Goal: Task Accomplishment & Management: Use online tool/utility

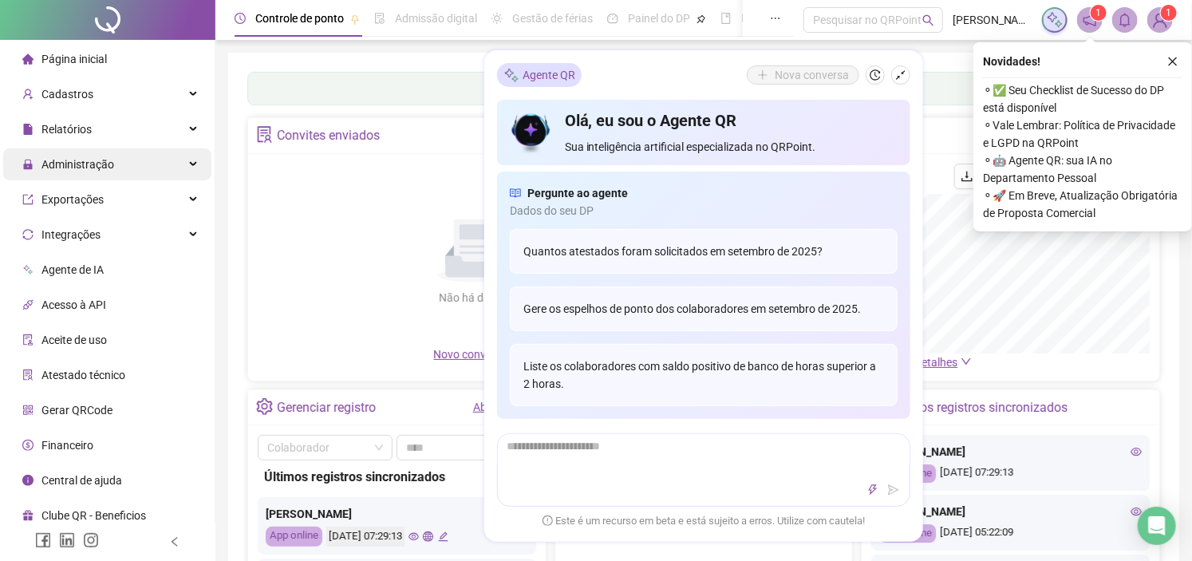
click at [144, 161] on div "Administração" at bounding box center [107, 164] width 208 height 32
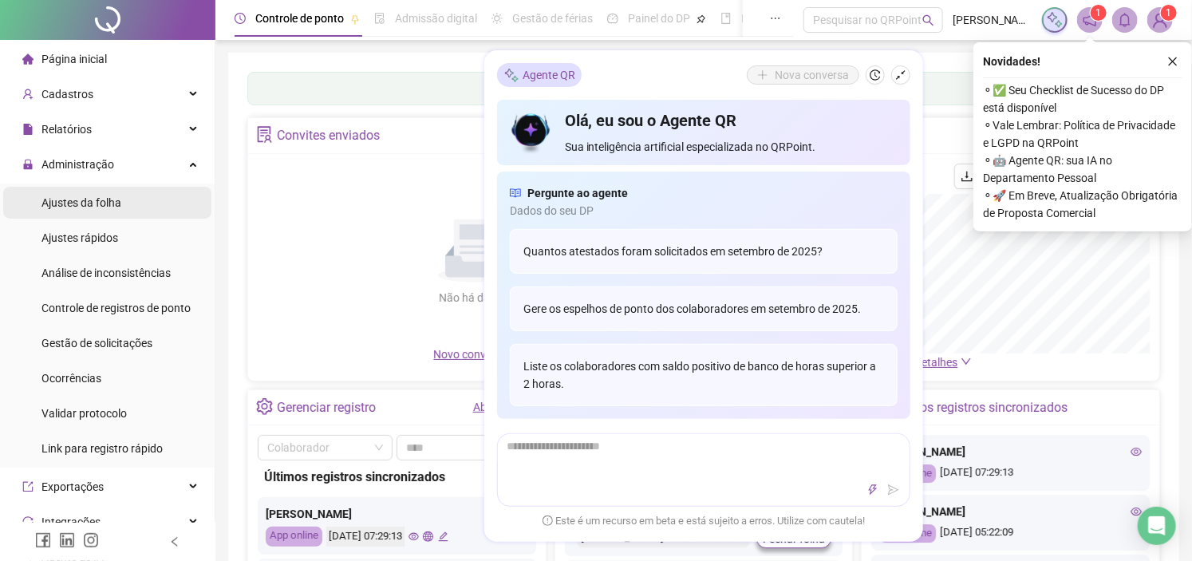
click at [137, 203] on li "Ajustes da folha" at bounding box center [107, 203] width 208 height 32
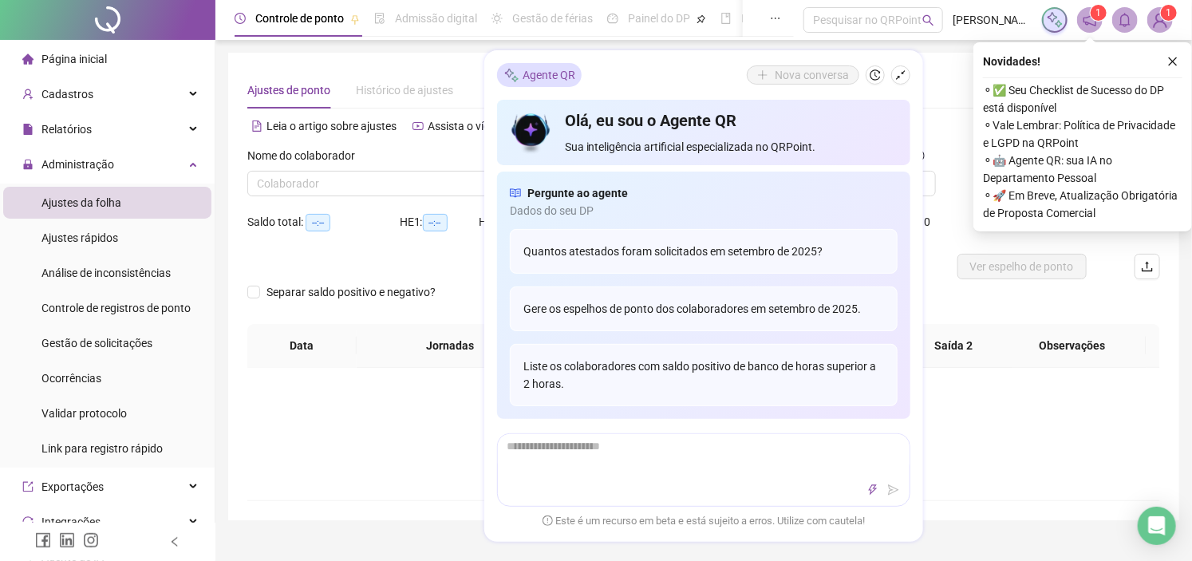
type input "**********"
click at [1175, 61] on icon "close" at bounding box center [1172, 61] width 11 height 11
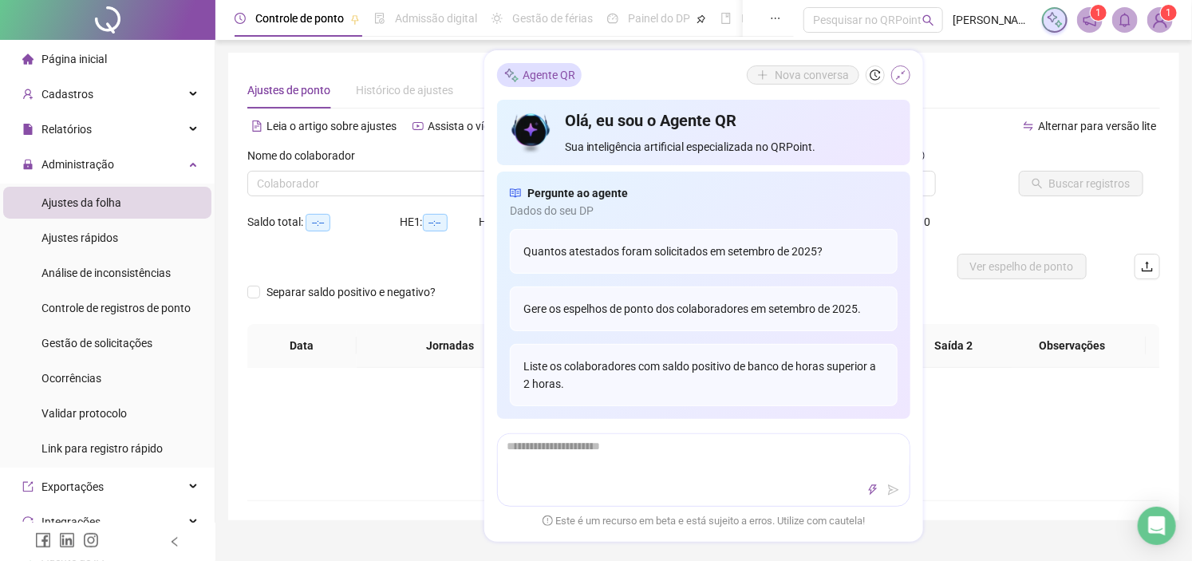
click at [903, 78] on icon "shrink" at bounding box center [900, 74] width 11 height 11
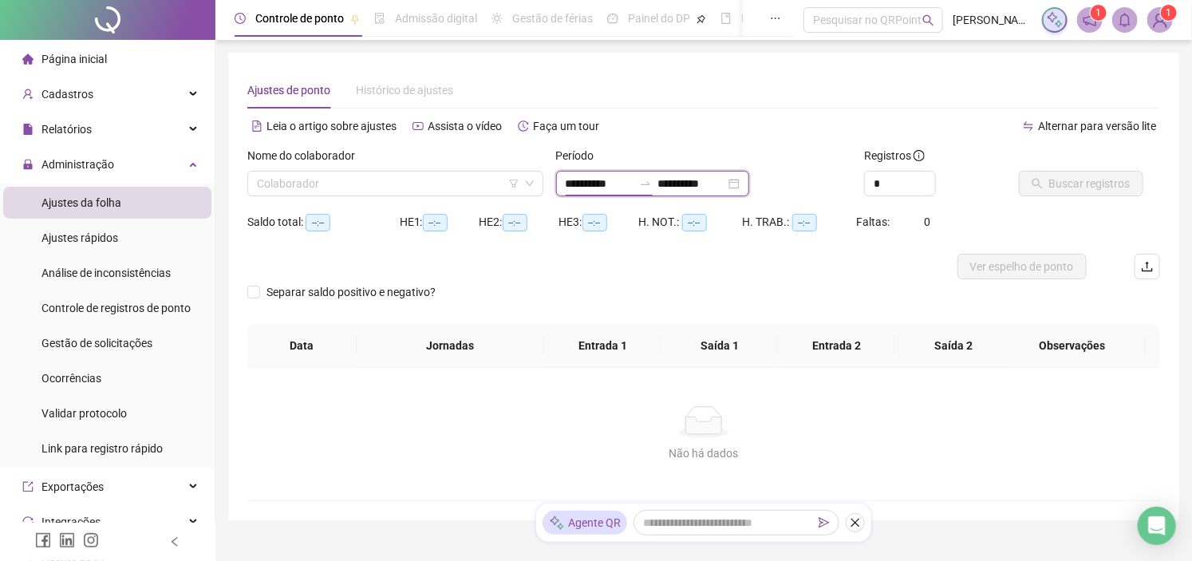
click at [572, 181] on input "**********" at bounding box center [599, 184] width 67 height 18
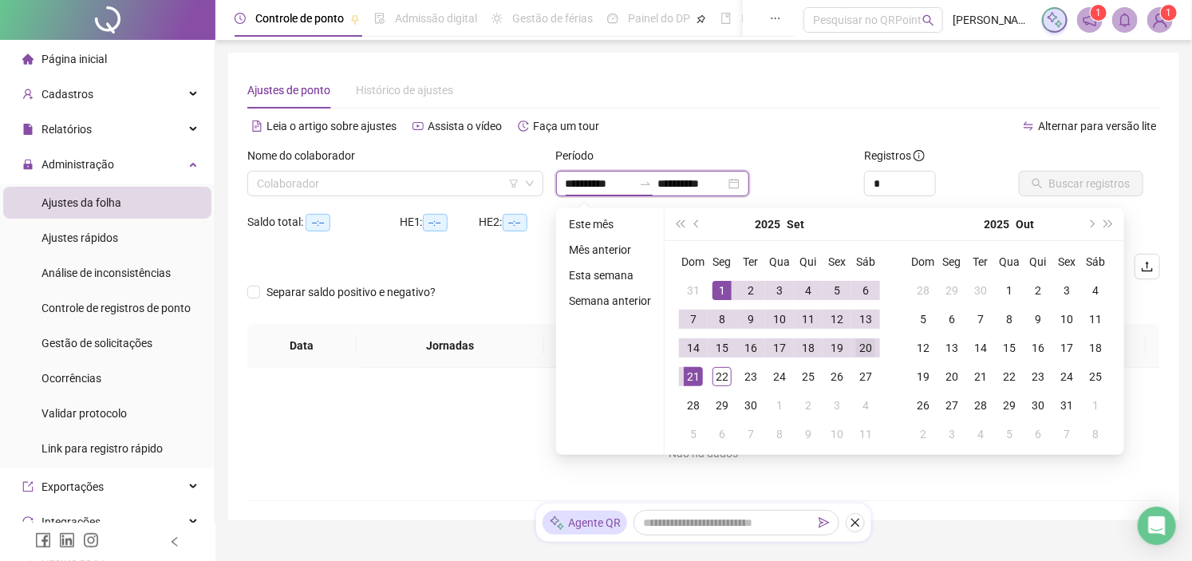
type input "**********"
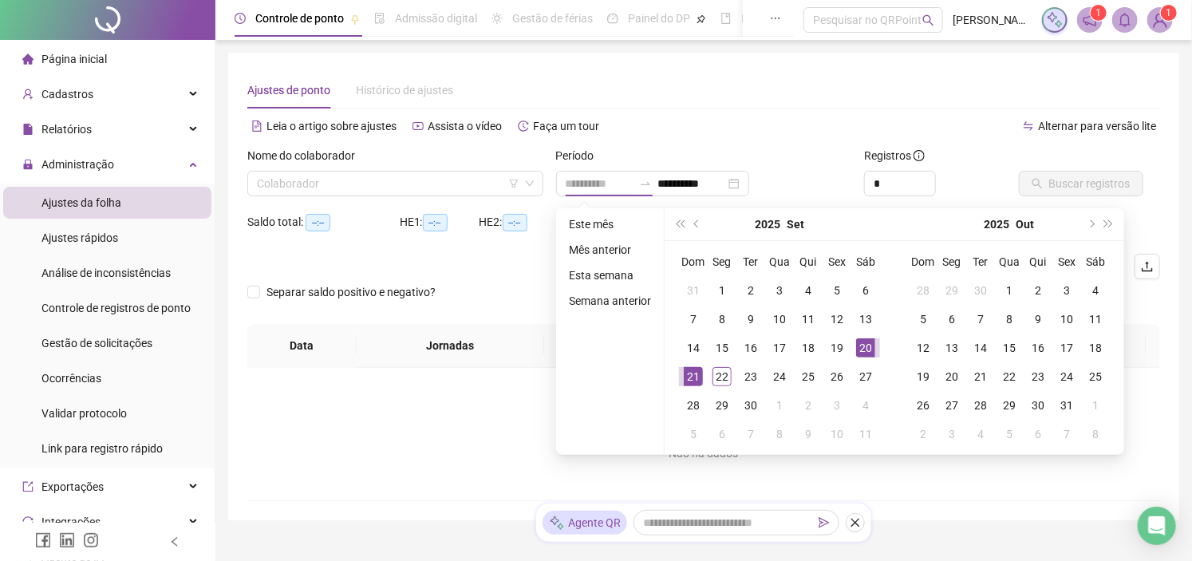
click at [867, 341] on div "20" at bounding box center [865, 347] width 19 height 19
type input "**********"
click at [697, 379] on div "21" at bounding box center [693, 376] width 19 height 19
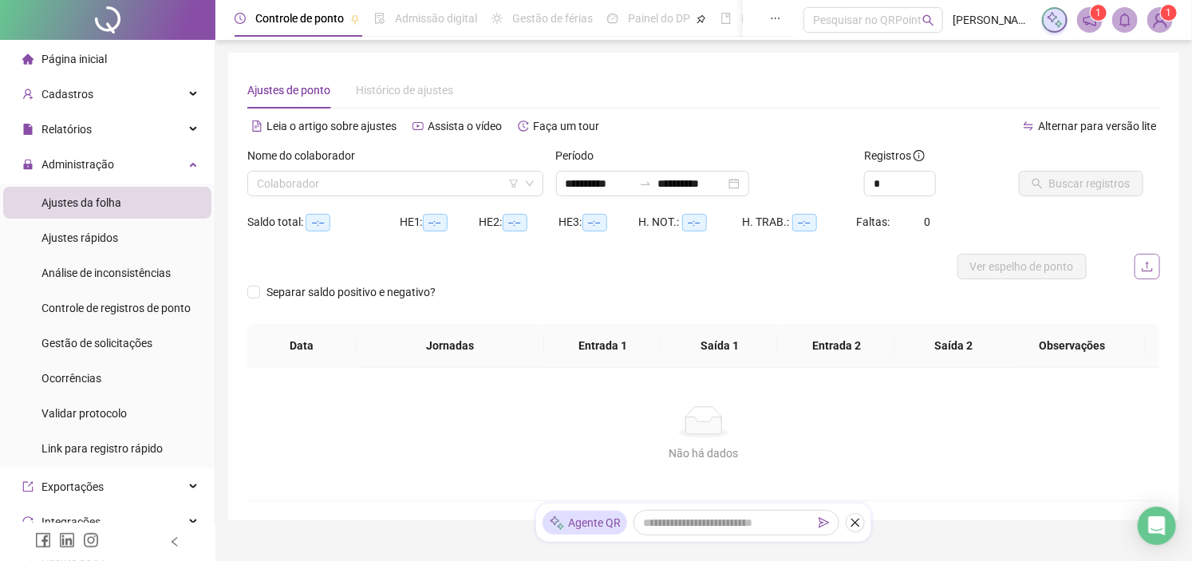
click at [1155, 264] on button "button" at bounding box center [1148, 267] width 26 height 26
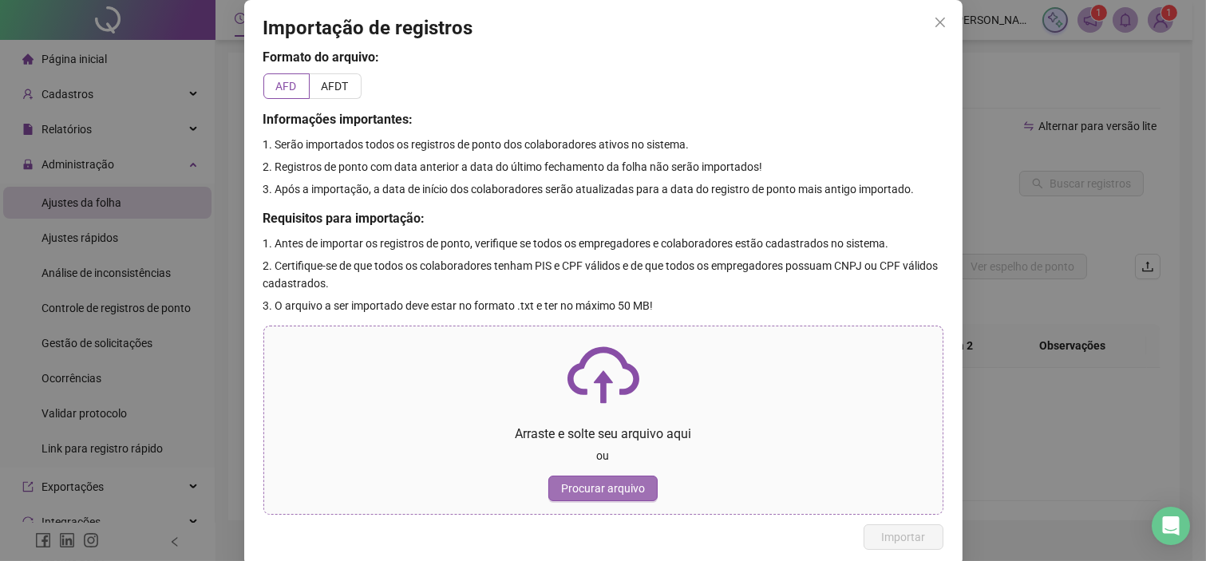
click at [603, 484] on span "Procurar arquivo" at bounding box center [603, 489] width 84 height 18
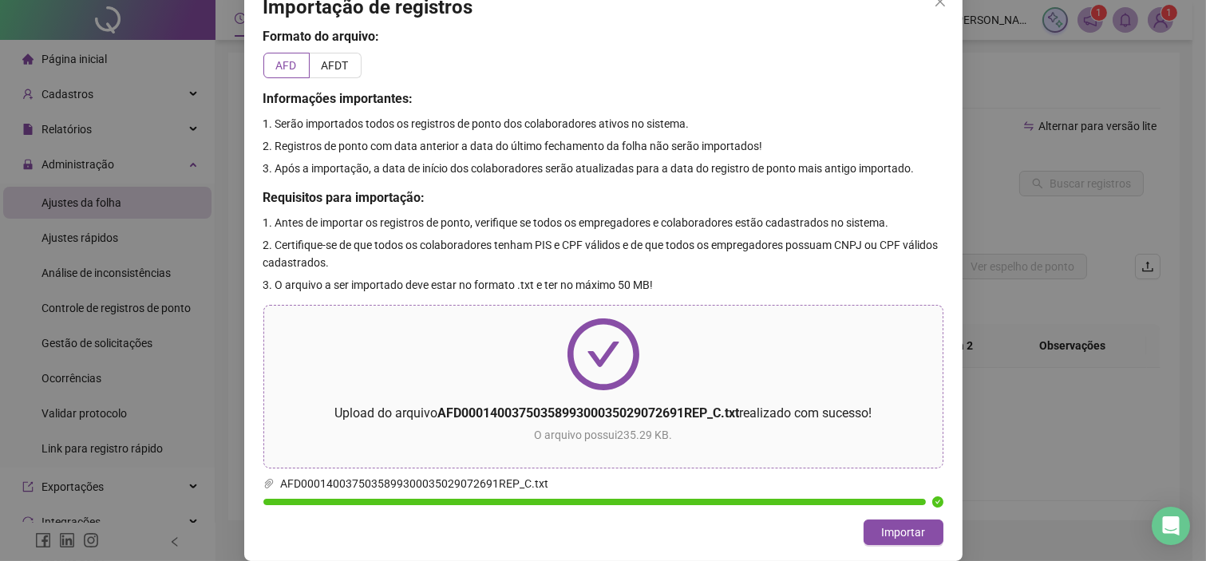
scroll to position [20, 0]
click at [897, 532] on span "Importar" at bounding box center [903, 533] width 44 height 18
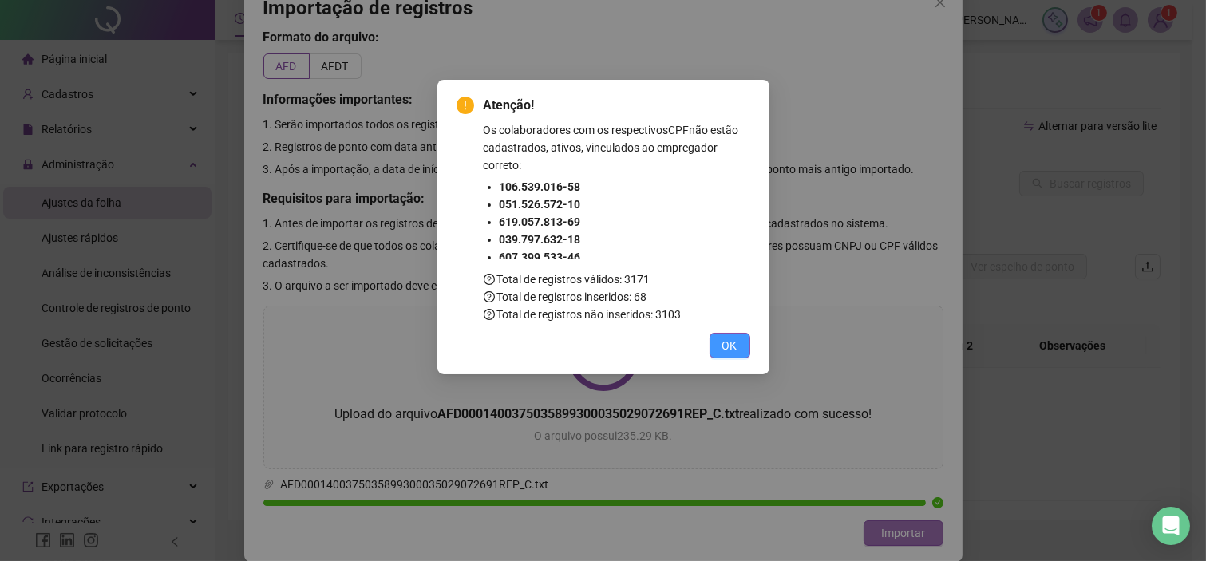
click at [734, 338] on span "OK" at bounding box center [729, 346] width 15 height 18
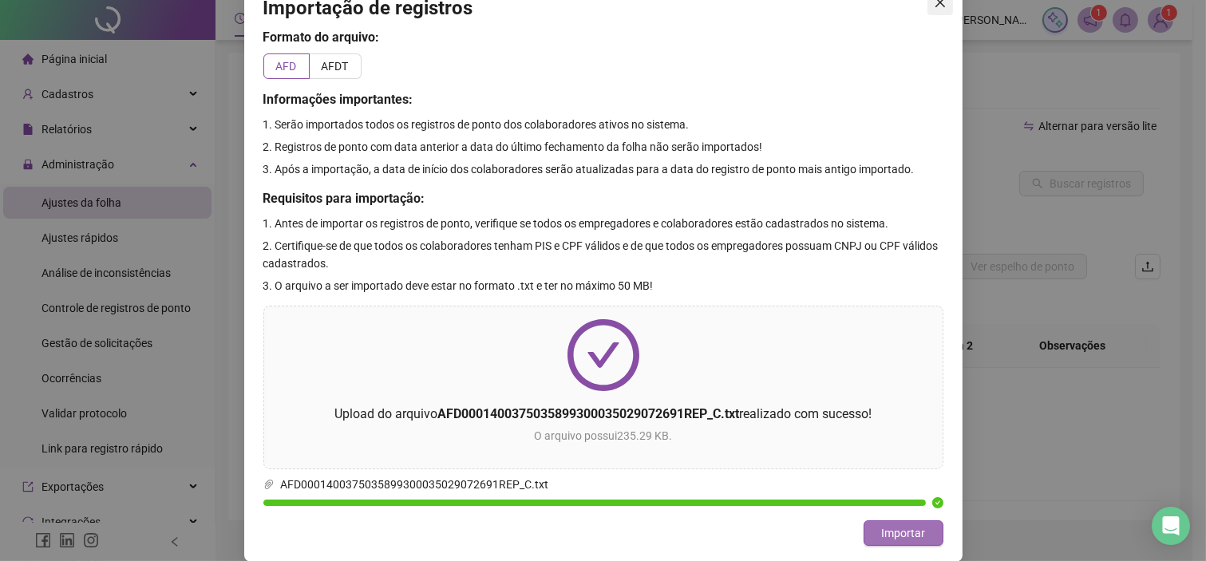
click at [934, 4] on icon "close" at bounding box center [940, 2] width 13 height 13
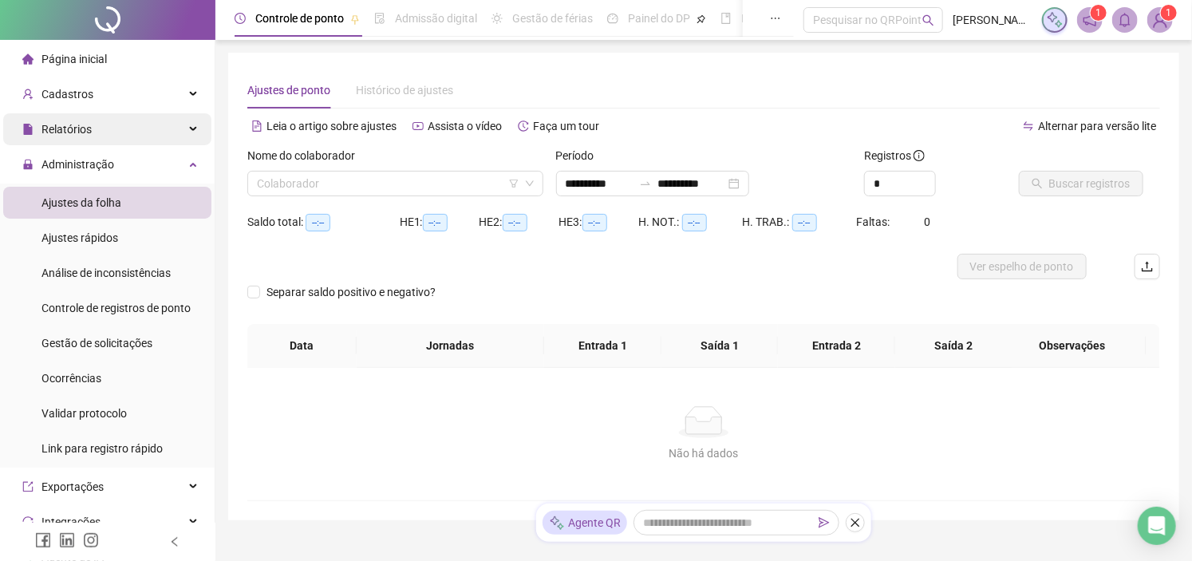
click at [99, 126] on div "Relatórios" at bounding box center [107, 129] width 208 height 32
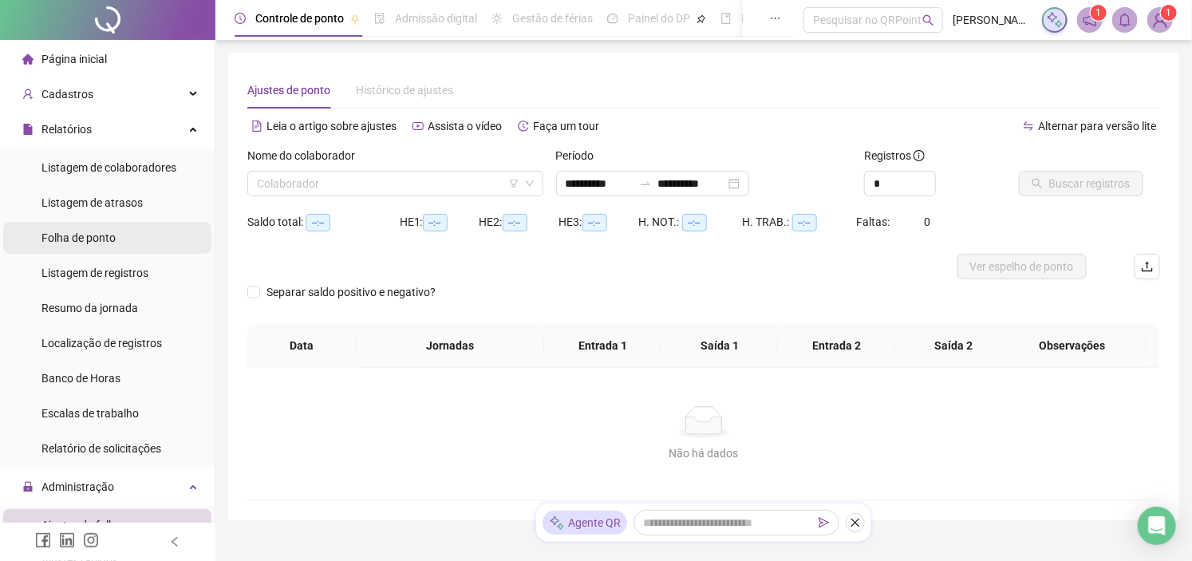
click at [115, 231] on span "Folha de ponto" at bounding box center [78, 237] width 74 height 13
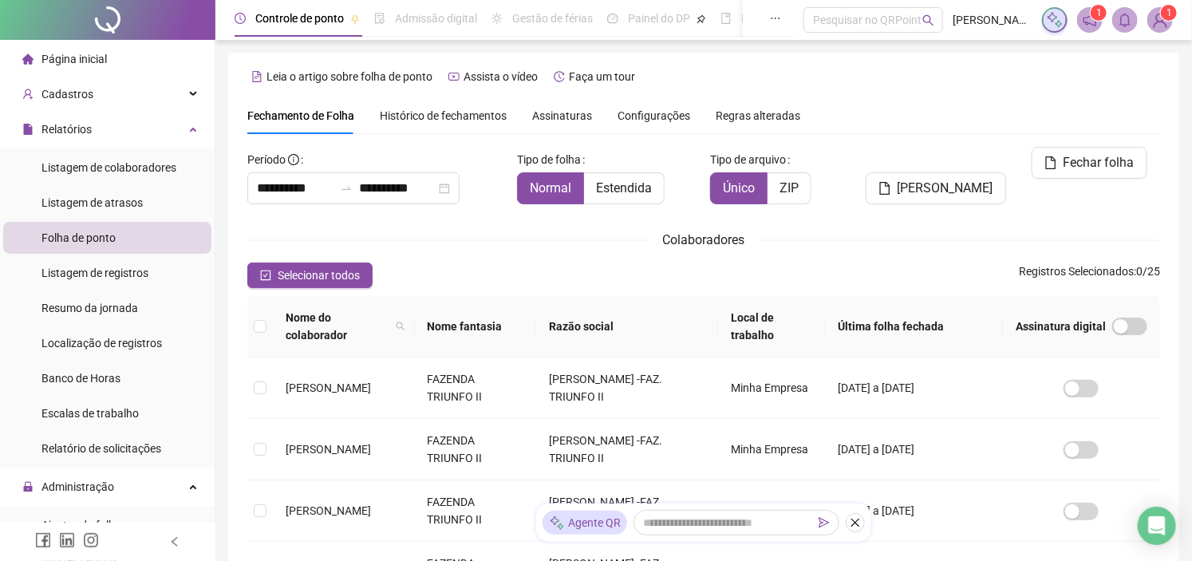
scroll to position [45, 0]
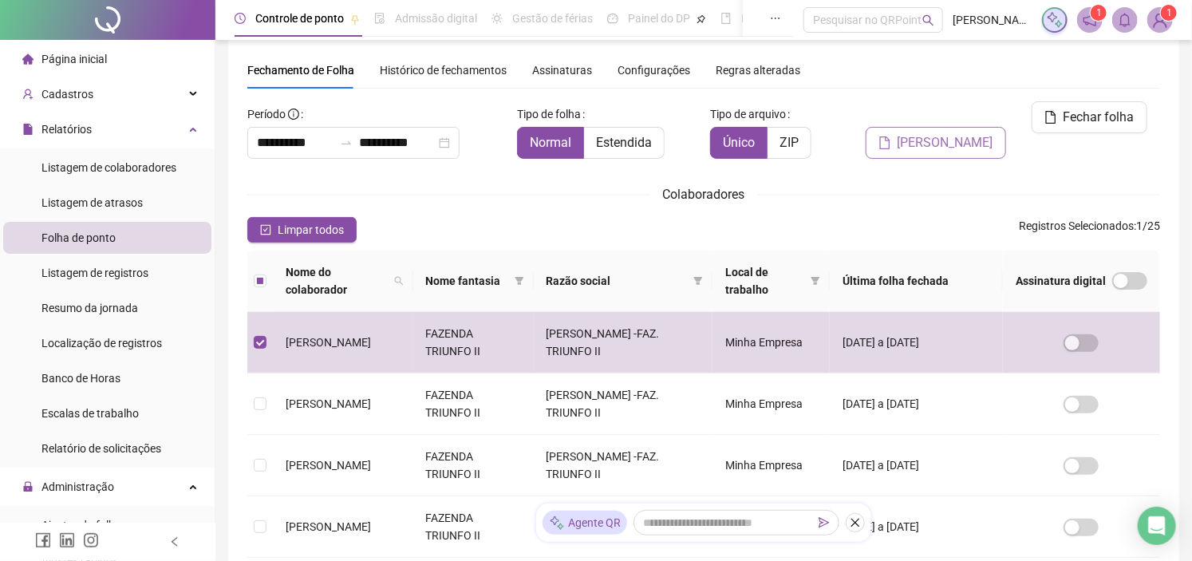
click at [948, 133] on span "Gerar espelho" at bounding box center [946, 142] width 96 height 19
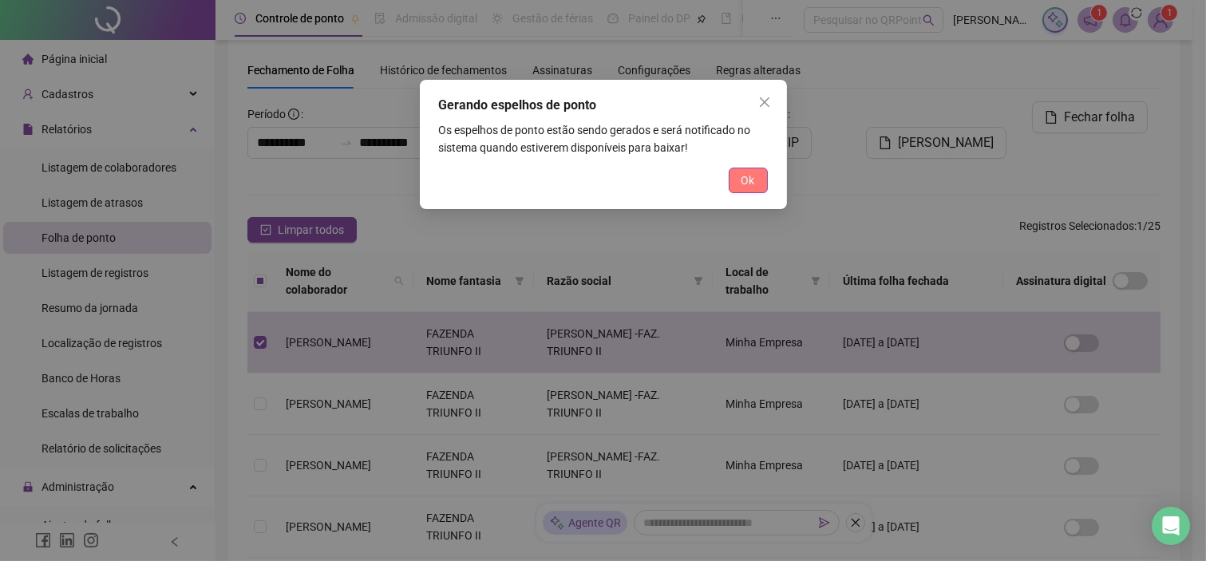
click at [752, 192] on button "Ok" at bounding box center [748, 181] width 39 height 26
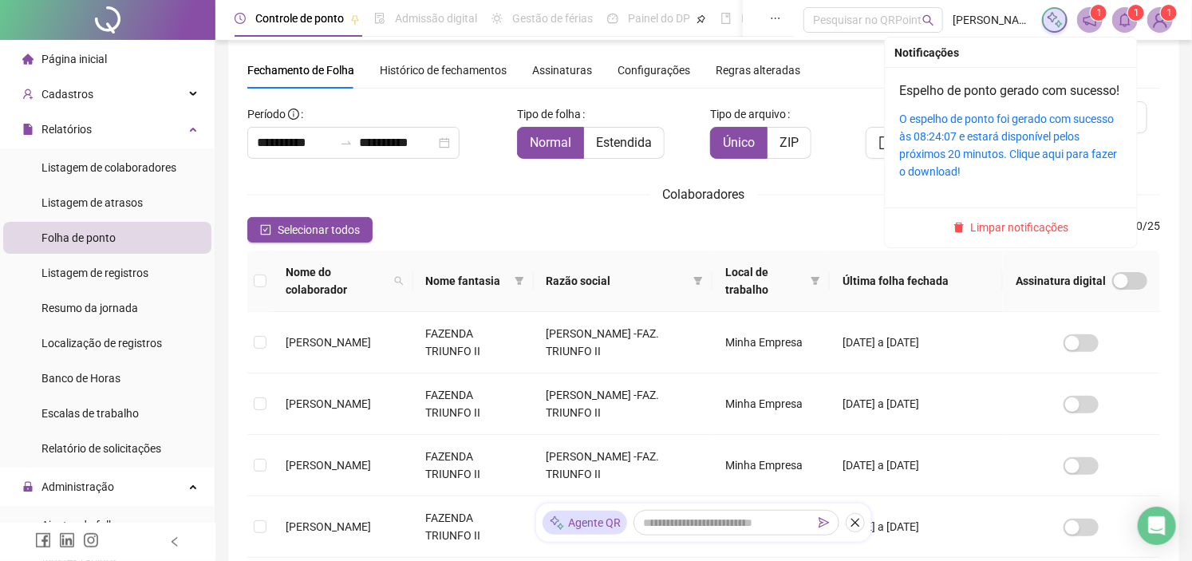
click at [1124, 18] on icon "bell" at bounding box center [1125, 20] width 14 height 14
click at [961, 154] on link "O espelho de ponto foi gerado com sucesso às 08:24:07 e estará disponível pelos…" at bounding box center [1008, 145] width 218 height 65
